Goal: Transaction & Acquisition: Purchase product/service

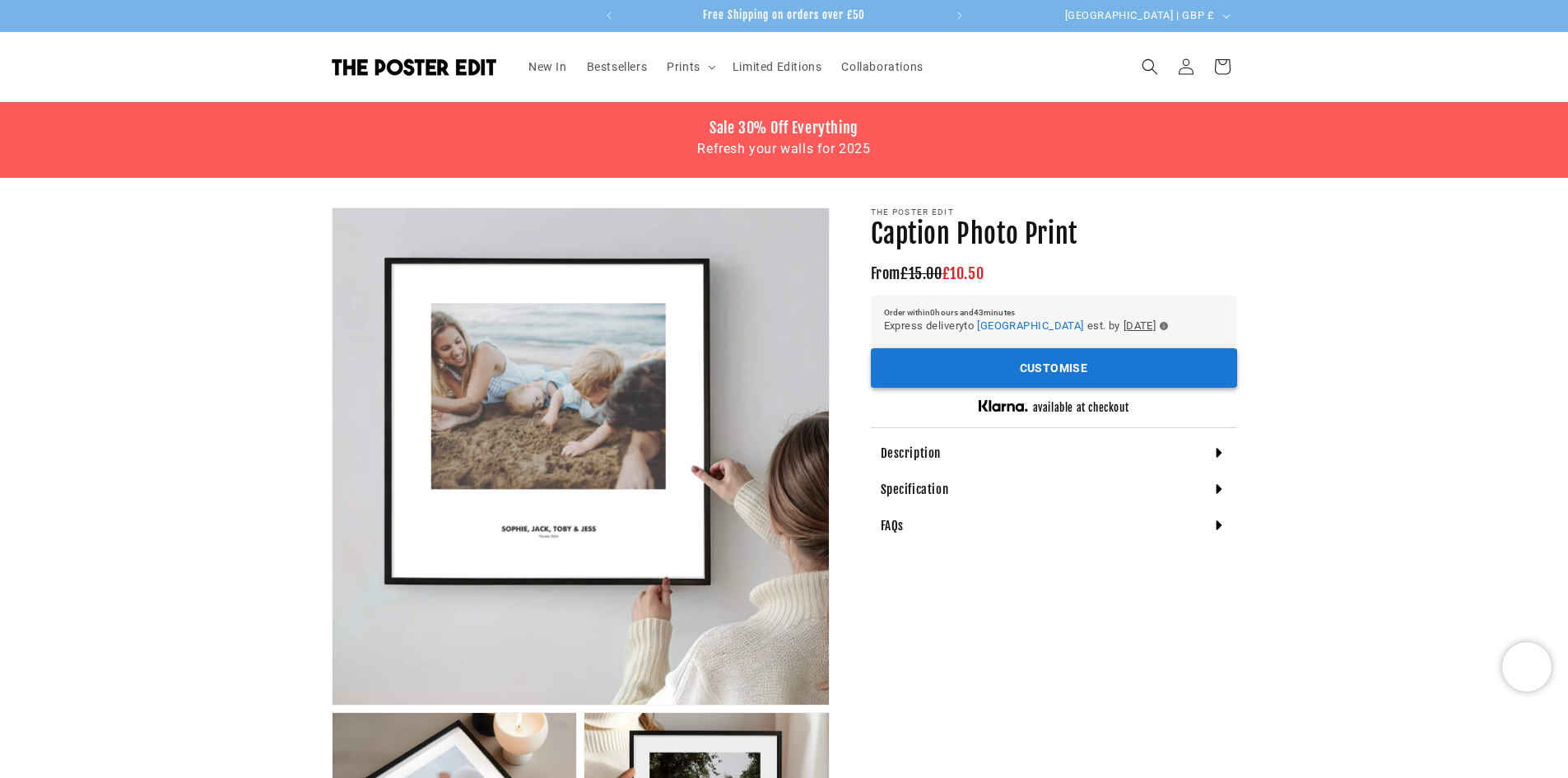
click at [930, 370] on button "Customise" at bounding box center [1053, 368] width 366 height 40
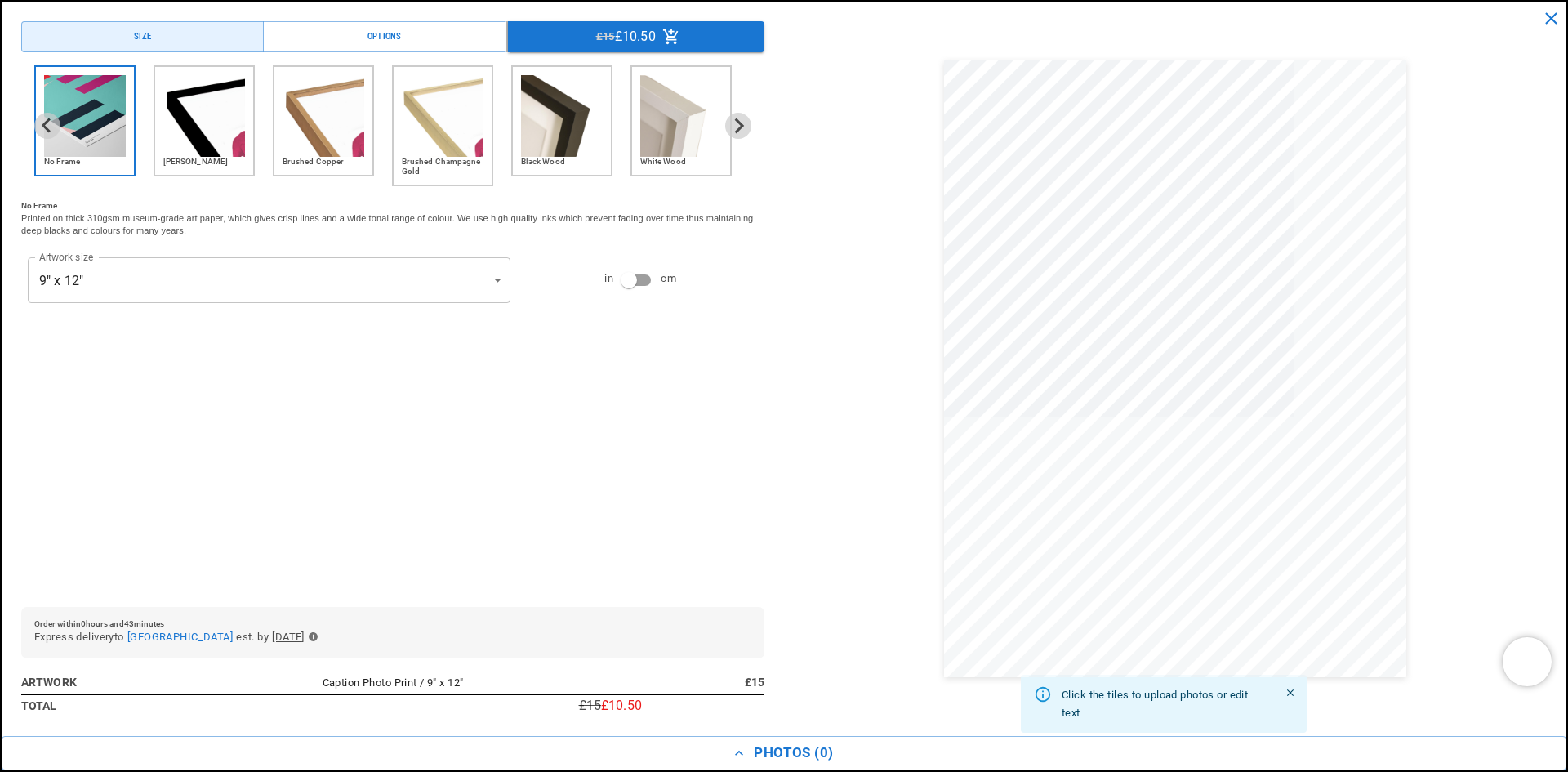
scroll to position [0, 637]
click at [730, 129] on icon "Next slide" at bounding box center [738, 126] width 15 height 15
click at [730, 123] on icon "Next slide" at bounding box center [738, 126] width 15 height 15
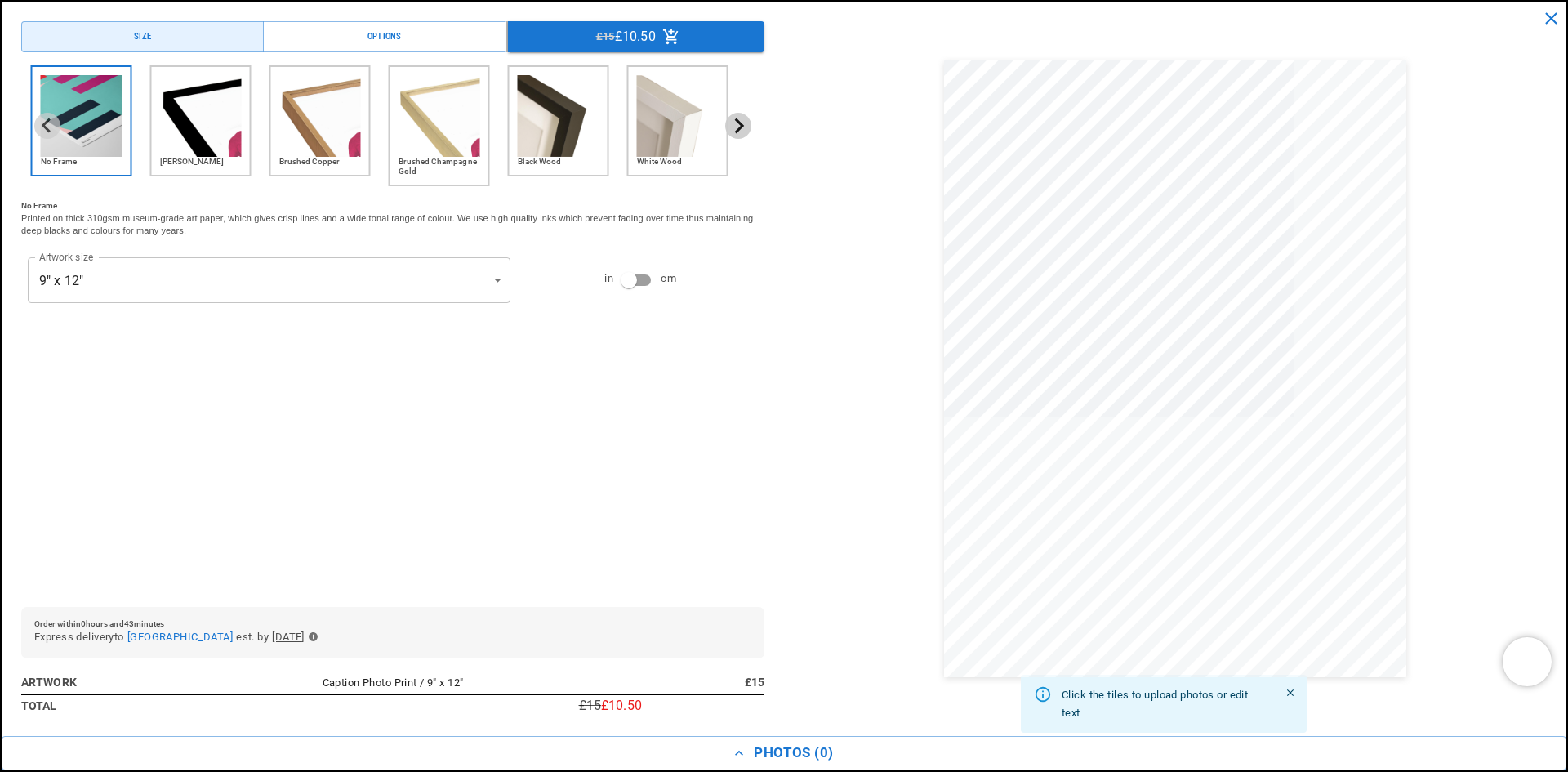
click at [730, 123] on icon "Next slide" at bounding box center [738, 126] width 15 height 15
click at [314, 153] on img "3 of 6" at bounding box center [320, 116] width 81 height 81
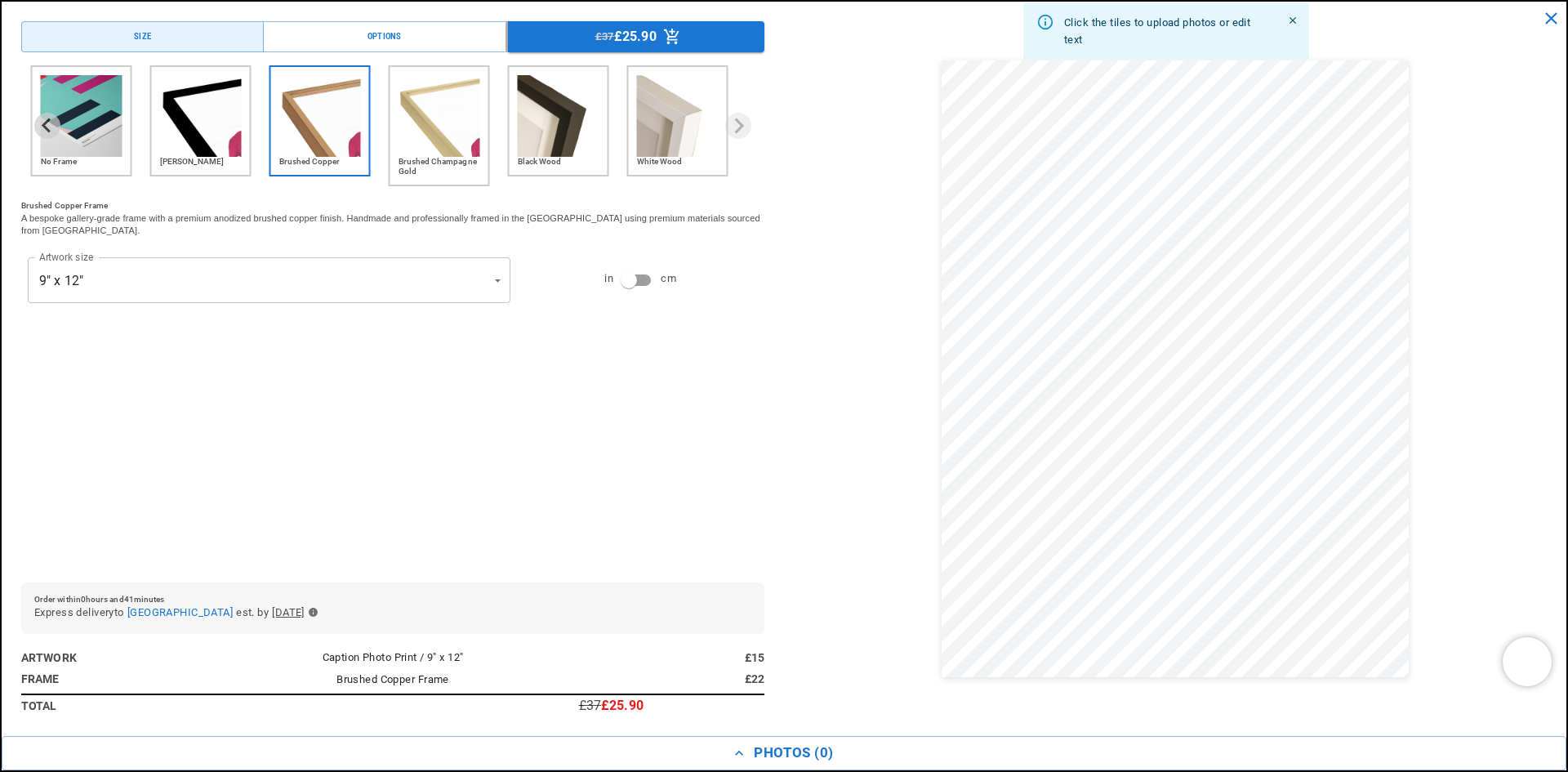
scroll to position [0, 637]
click at [547, 125] on img "5 of 6" at bounding box center [558, 116] width 81 height 81
click at [188, 150] on img "2 of 6" at bounding box center [201, 116] width 81 height 81
